Goal: Transaction & Acquisition: Download file/media

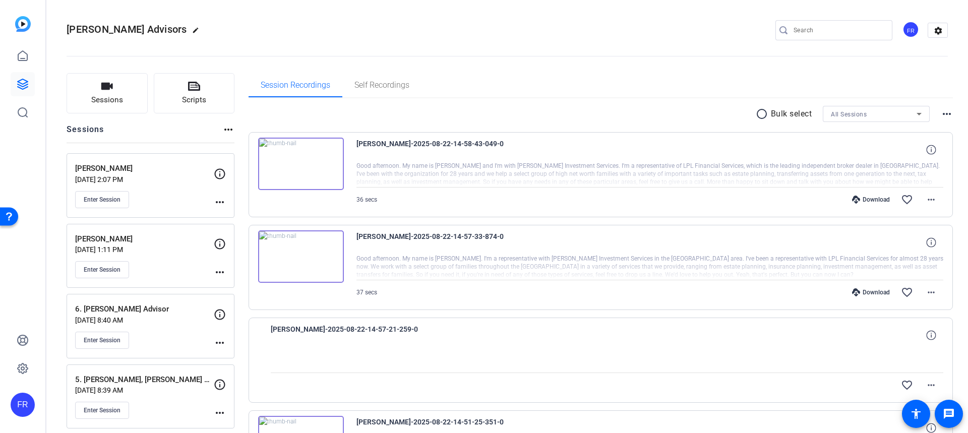
scroll to position [2064, 0]
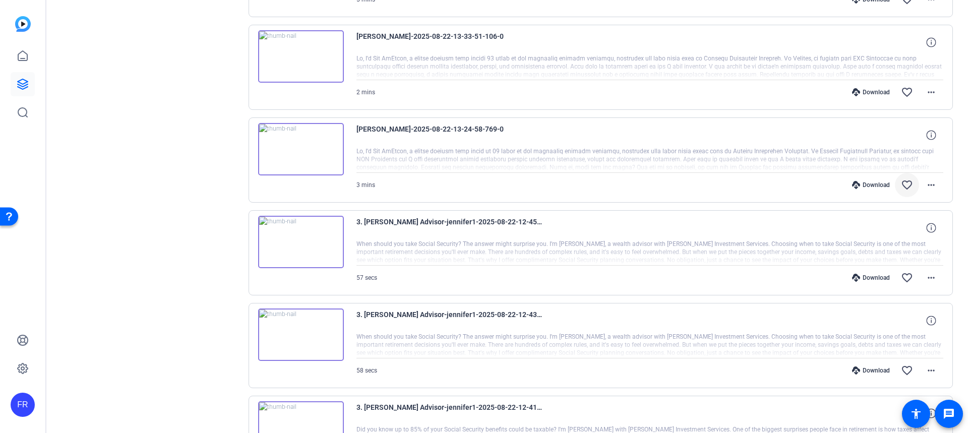
scroll to position [1913, 0]
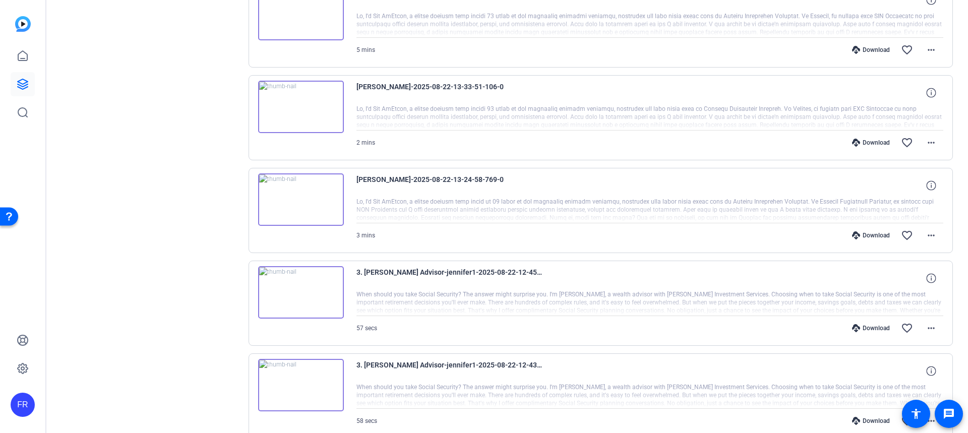
click at [300, 197] on img at bounding box center [301, 199] width 86 height 52
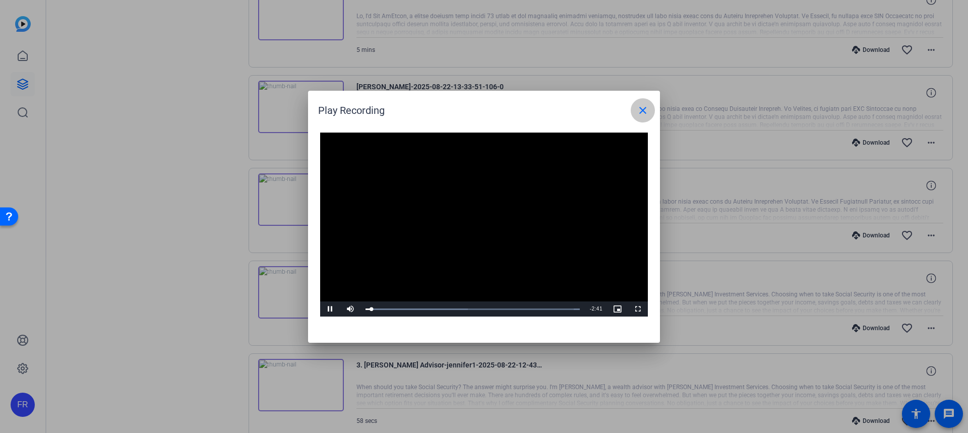
click at [640, 109] on mat-icon "close" at bounding box center [643, 110] width 12 height 12
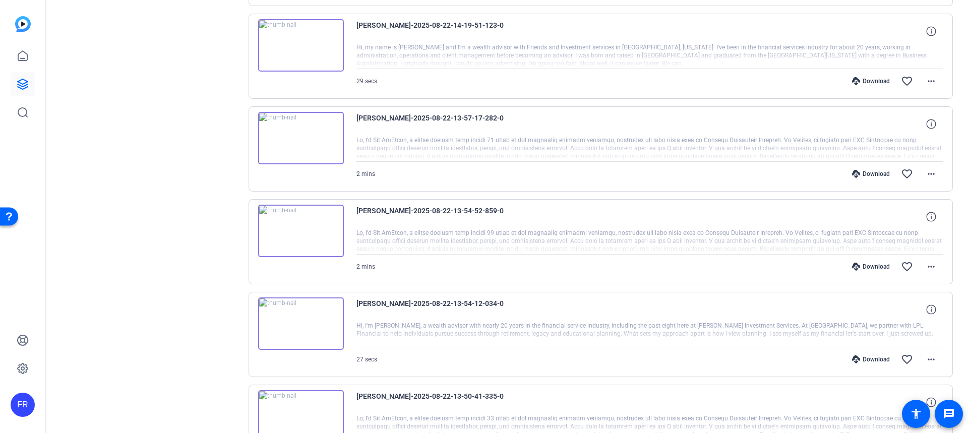
scroll to position [1308, 0]
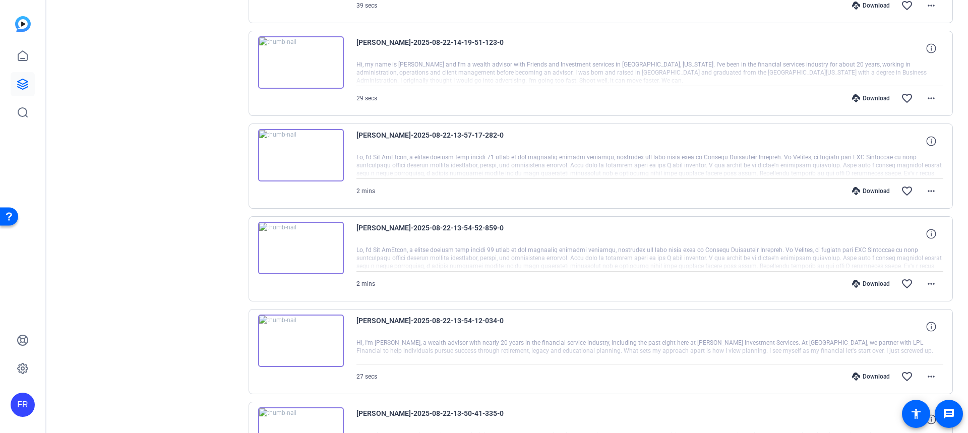
click at [298, 151] on img at bounding box center [301, 155] width 86 height 52
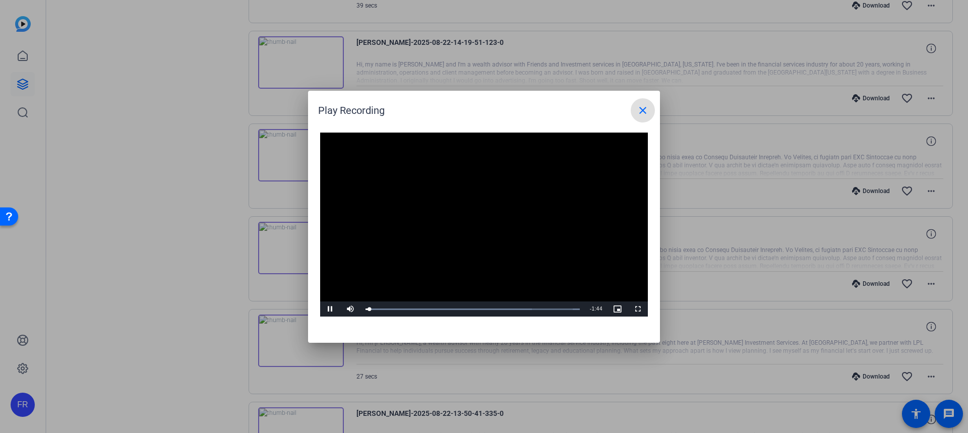
click at [639, 111] on mat-icon "close" at bounding box center [643, 110] width 12 height 12
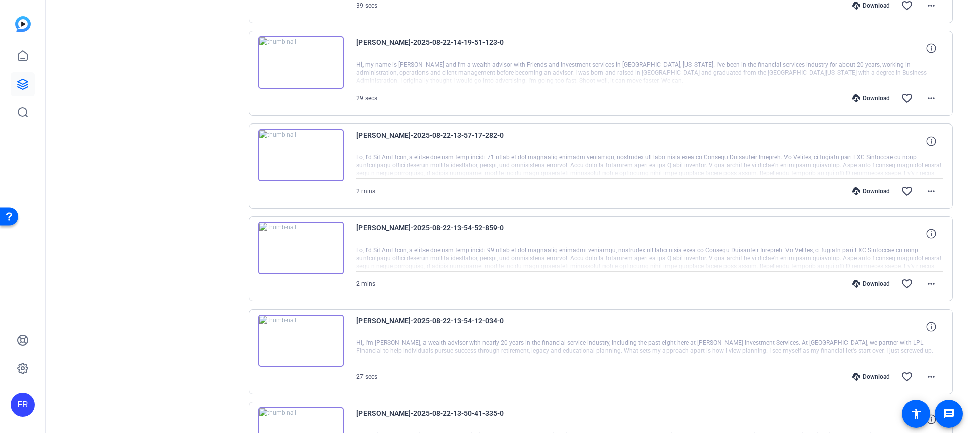
click at [862, 188] on div "Download" at bounding box center [871, 191] width 48 height 8
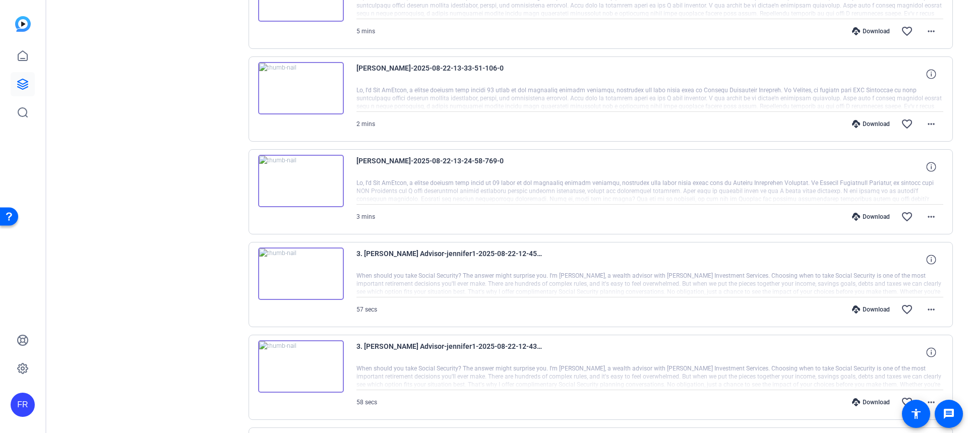
scroll to position [1963, 0]
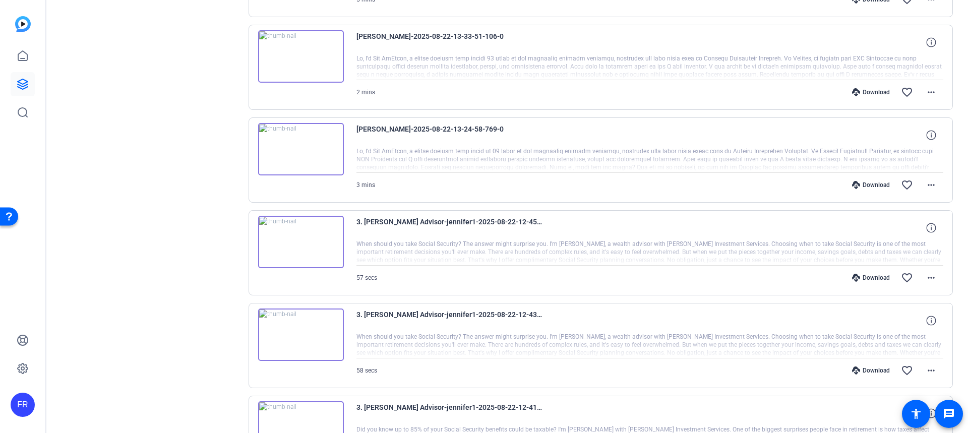
click at [867, 371] on div "Download" at bounding box center [871, 371] width 48 height 8
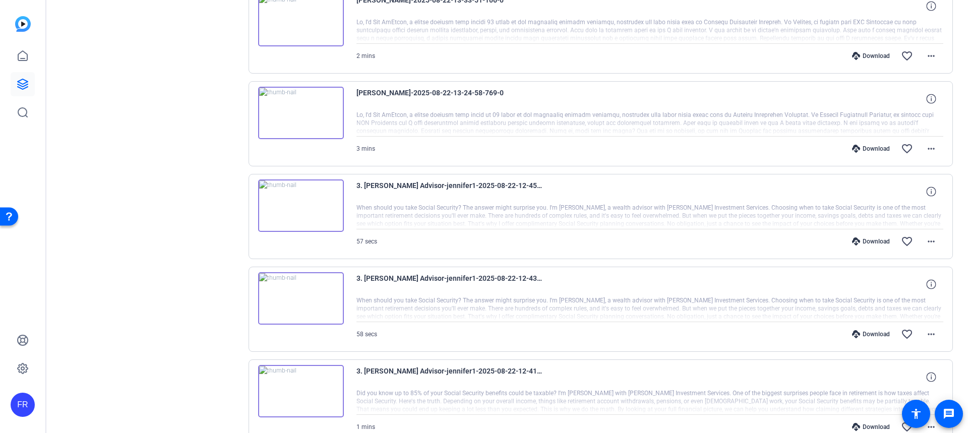
scroll to position [2115, 0]
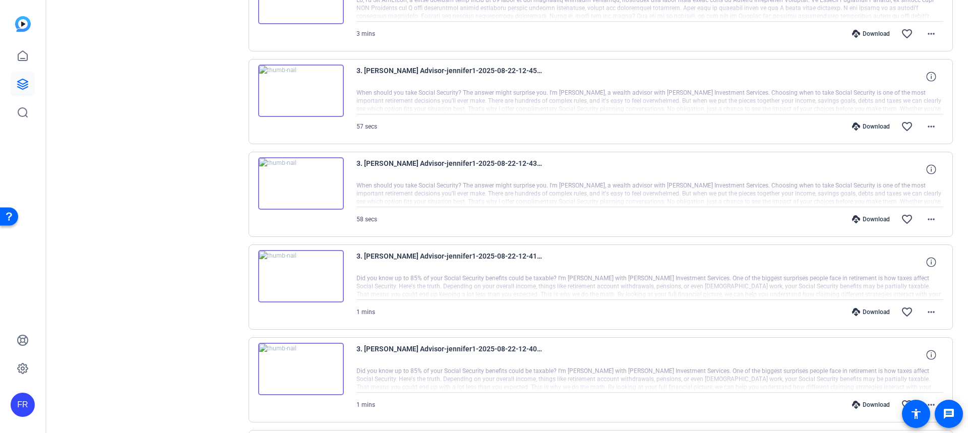
click at [871, 307] on div "Download favorite_border more_horiz" at bounding box center [738, 312] width 411 height 24
click at [852, 312] on icon at bounding box center [856, 312] width 8 height 8
